Goal: Check status: Check status

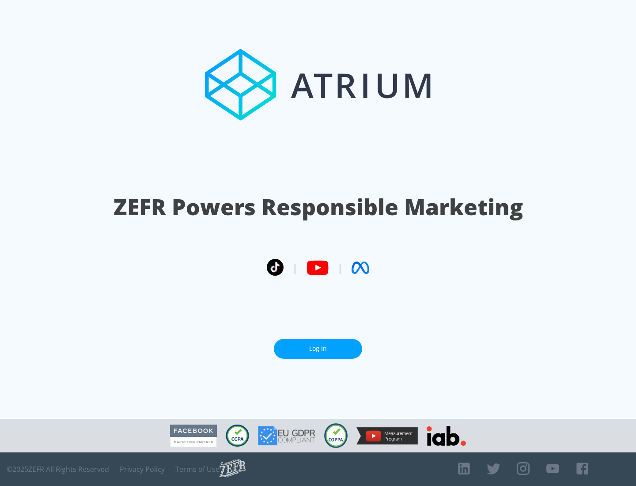
click at [318, 345] on link "Log In" at bounding box center [318, 349] width 88 height 20
